Goal: Transaction & Acquisition: Purchase product/service

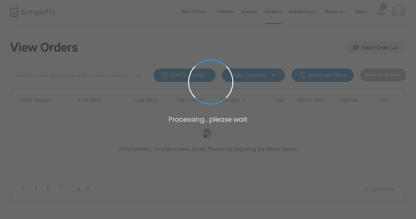
type input "[PERSON_NAME]"
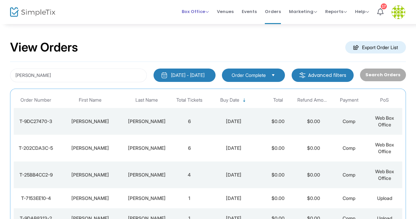
click at [198, 11] on span "Box Office" at bounding box center [195, 11] width 27 height 6
click at [198, 22] on li "Sell Tickets" at bounding box center [206, 22] width 48 height 13
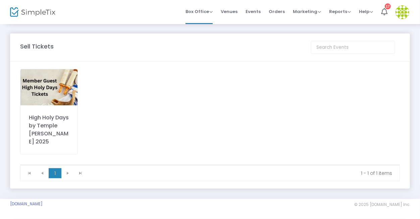
click at [54, 90] on img at bounding box center [48, 87] width 57 height 36
click at [0, 0] on span at bounding box center [0, 0] width 0 height 0
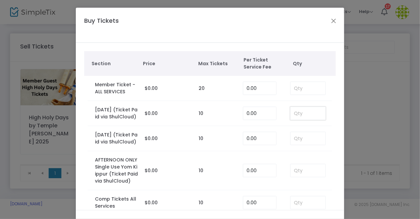
click at [292, 118] on input at bounding box center [307, 113] width 35 height 13
type input "1"
click at [297, 145] on input at bounding box center [307, 138] width 35 height 13
type input "2"
click at [299, 177] on input at bounding box center [307, 171] width 35 height 13
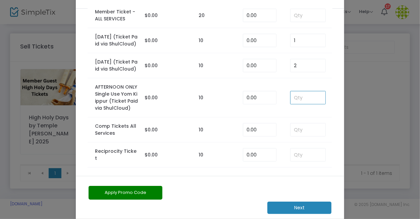
scroll to position [46, 0]
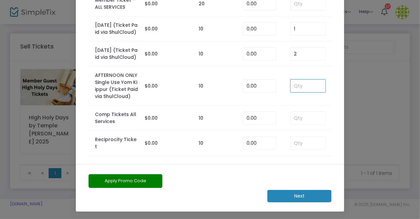
click at [310, 194] on m-button "Next" at bounding box center [299, 196] width 64 height 12
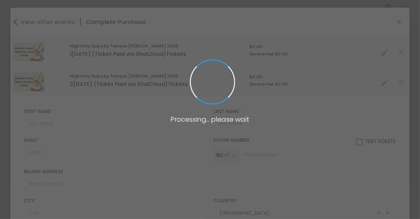
type input "[US_STATE]"
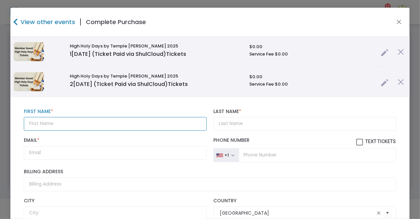
click at [46, 122] on input "text" at bounding box center [115, 124] width 183 height 14
paste input "[PERSON_NAME] [EMAIL_ADDRESS][DOMAIN_NAME] 4103532884"
click at [55, 122] on input "[PERSON_NAME] [EMAIL_ADDRESS][DOMAIN_NAME] 4103532884" at bounding box center [115, 124] width 183 height 14
type input "[PERSON_NAME] [EMAIL_ADDRESS][DOMAIN_NAME] 4103532884"
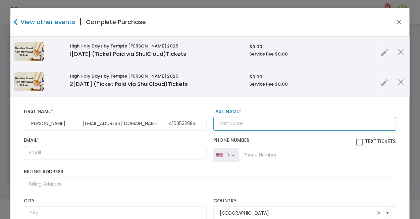
click at [235, 124] on input "Last Name *" at bounding box center [304, 124] width 183 height 14
paste input "[PERSON_NAME]"
type input "[PERSON_NAME]"
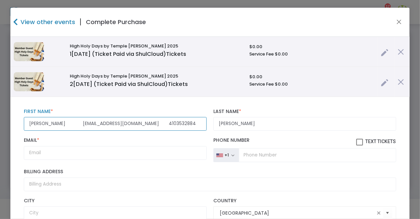
drag, startPoint x: 58, startPoint y: 123, endPoint x: 118, endPoint y: 123, distance: 59.6
click at [118, 123] on input "[PERSON_NAME] [EMAIL_ADDRESS][DOMAIN_NAME] 4103532884" at bounding box center [115, 124] width 183 height 14
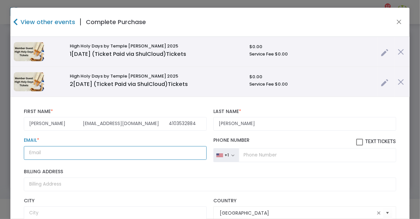
click at [39, 152] on input "Email *" at bounding box center [115, 153] width 183 height 14
paste input "[EMAIL_ADDRESS][DOMAIN_NAME]"
type input "[EMAIL_ADDRESS][DOMAIN_NAME]"
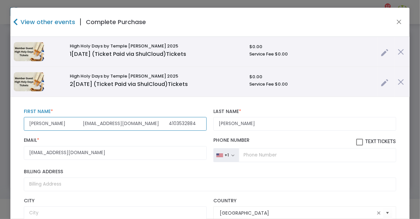
drag, startPoint x: 57, startPoint y: 123, endPoint x: 119, endPoint y: 123, distance: 61.7
click at [119, 123] on input "[PERSON_NAME] [EMAIL_ADDRESS][DOMAIN_NAME] 4103532884" at bounding box center [115, 124] width 183 height 14
drag, startPoint x: 68, startPoint y: 123, endPoint x: 94, endPoint y: 124, distance: 25.8
click at [94, 124] on input "[PERSON_NAME] 4103532884" at bounding box center [115, 124] width 183 height 14
type input "[PERSON_NAME]"
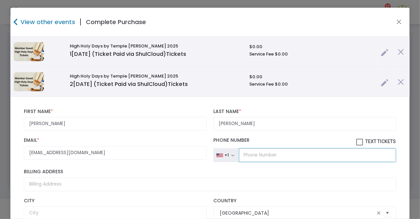
click at [247, 154] on input "tel" at bounding box center [317, 155] width 157 height 14
paste input "[PHONE_NUMBER]"
type input "[PHONE_NUMBER]"
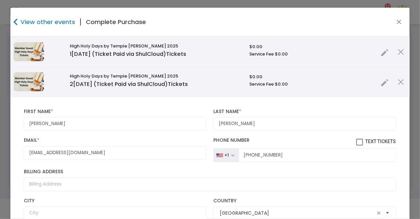
click at [356, 140] on span at bounding box center [359, 142] width 7 height 7
click at [359, 146] on input "Text Tickets" at bounding box center [359, 146] width 0 height 0
checkbox input "true"
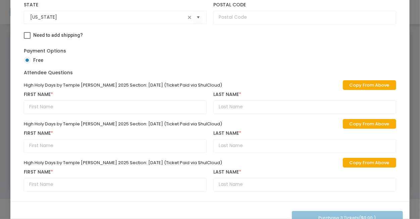
scroll to position [75, 0]
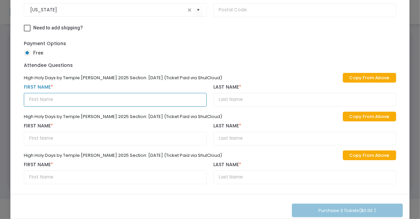
click at [43, 100] on input "text" at bounding box center [115, 100] width 183 height 14
type input "[PERSON_NAME]"
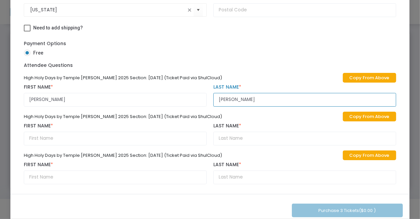
type input "[PERSON_NAME]"
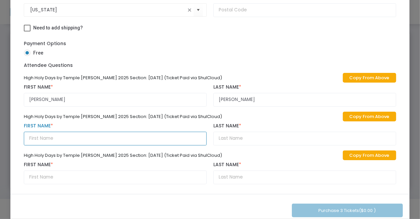
click at [40, 138] on input "text" at bounding box center [115, 139] width 183 height 14
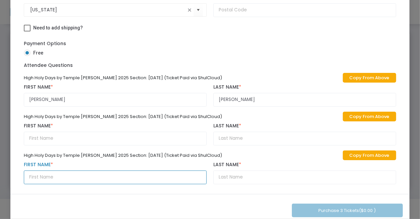
click at [99, 176] on input "text" at bounding box center [115, 178] width 183 height 14
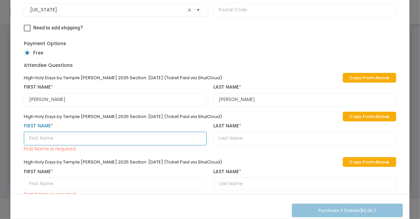
click at [179, 137] on input "text" at bounding box center [115, 139] width 183 height 14
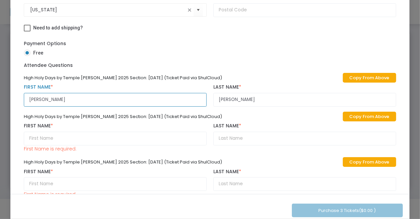
scroll to position [0, 0]
drag, startPoint x: 52, startPoint y: 98, endPoint x: 21, endPoint y: 101, distance: 31.3
click at [21, 101] on div "[PERSON_NAME] First Name *" at bounding box center [115, 95] width 189 height 22
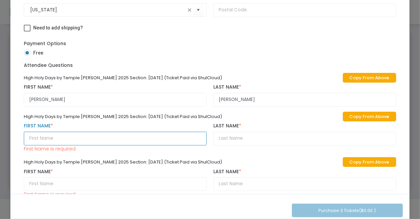
click at [29, 139] on input "text" at bounding box center [115, 139] width 183 height 14
paste input "[PERSON_NAME]"
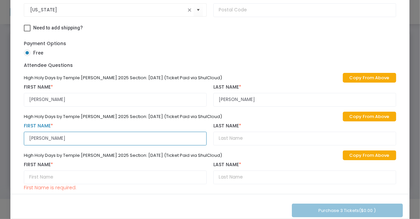
type input "[PERSON_NAME]"
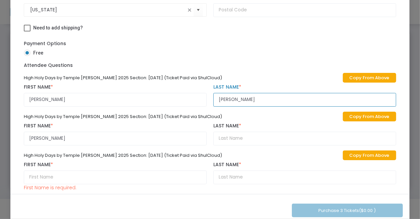
drag, startPoint x: 243, startPoint y: 97, endPoint x: 202, endPoint y: 98, distance: 40.9
click at [202, 98] on div "High Holy Days by Temple [PERSON_NAME] 2025 Section: [DATE] (Ticket Paid via Sh…" at bounding box center [210, 132] width 378 height 123
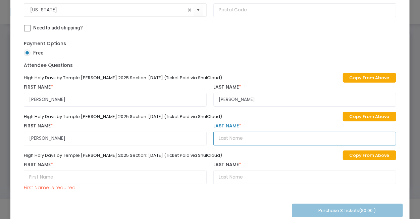
click at [215, 139] on input "text" at bounding box center [304, 139] width 183 height 14
paste input "[PERSON_NAME]"
type input "[PERSON_NAME]"
click at [164, 198] on div "Purchase 3 Tickets ($0.00 )" at bounding box center [209, 210] width 398 height 33
click at [361, 154] on link "Copy From Above" at bounding box center [368, 156] width 53 height 10
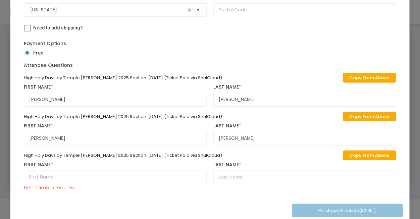
type input "[PERSON_NAME]"
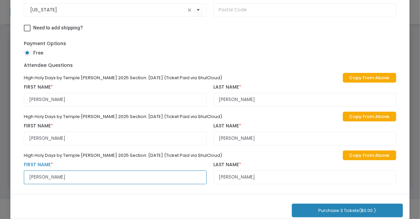
drag, startPoint x: 59, startPoint y: 178, endPoint x: 24, endPoint y: 175, distance: 35.6
click at [24, 175] on input "[PERSON_NAME]" at bounding box center [115, 178] width 183 height 14
type input "[PERSON_NAME]"
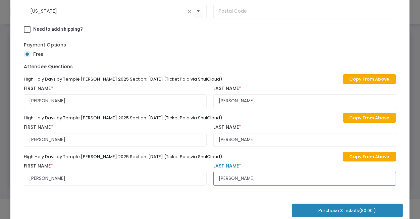
scroll to position [157, 0]
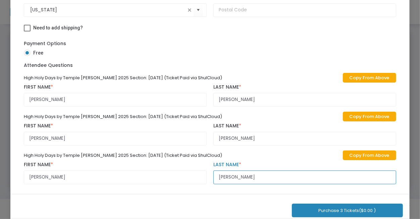
type input "[PERSON_NAME]"
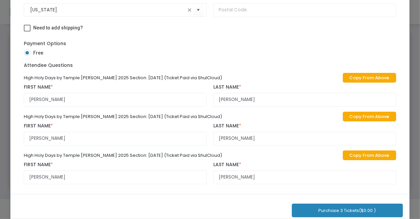
click at [321, 210] on button "Purchase 3 Tickets ($0.00 )" at bounding box center [347, 211] width 111 height 14
